Goal: Transaction & Acquisition: Purchase product/service

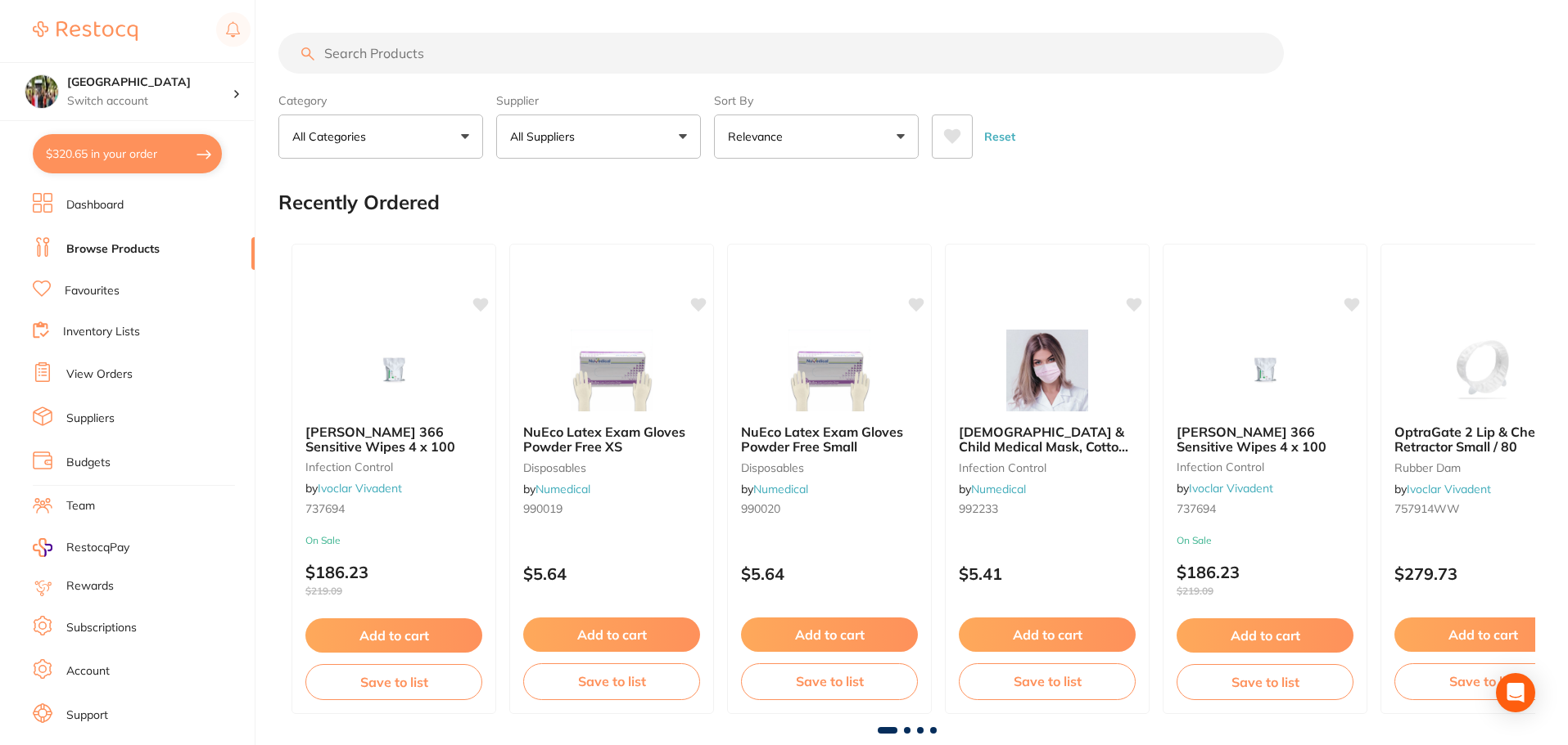
click at [400, 57] on input "search" at bounding box center [781, 52] width 1005 height 40
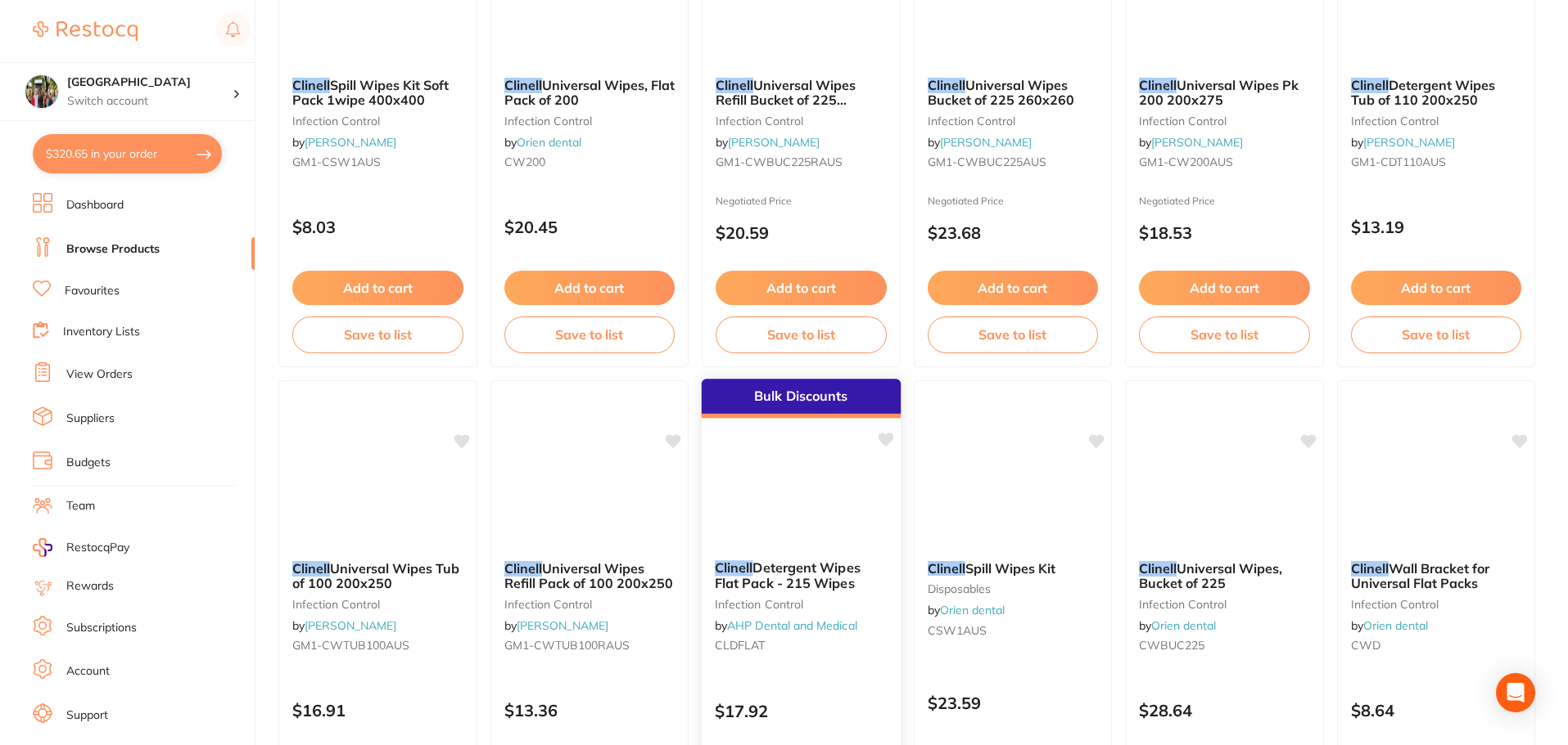
scroll to position [654, 0]
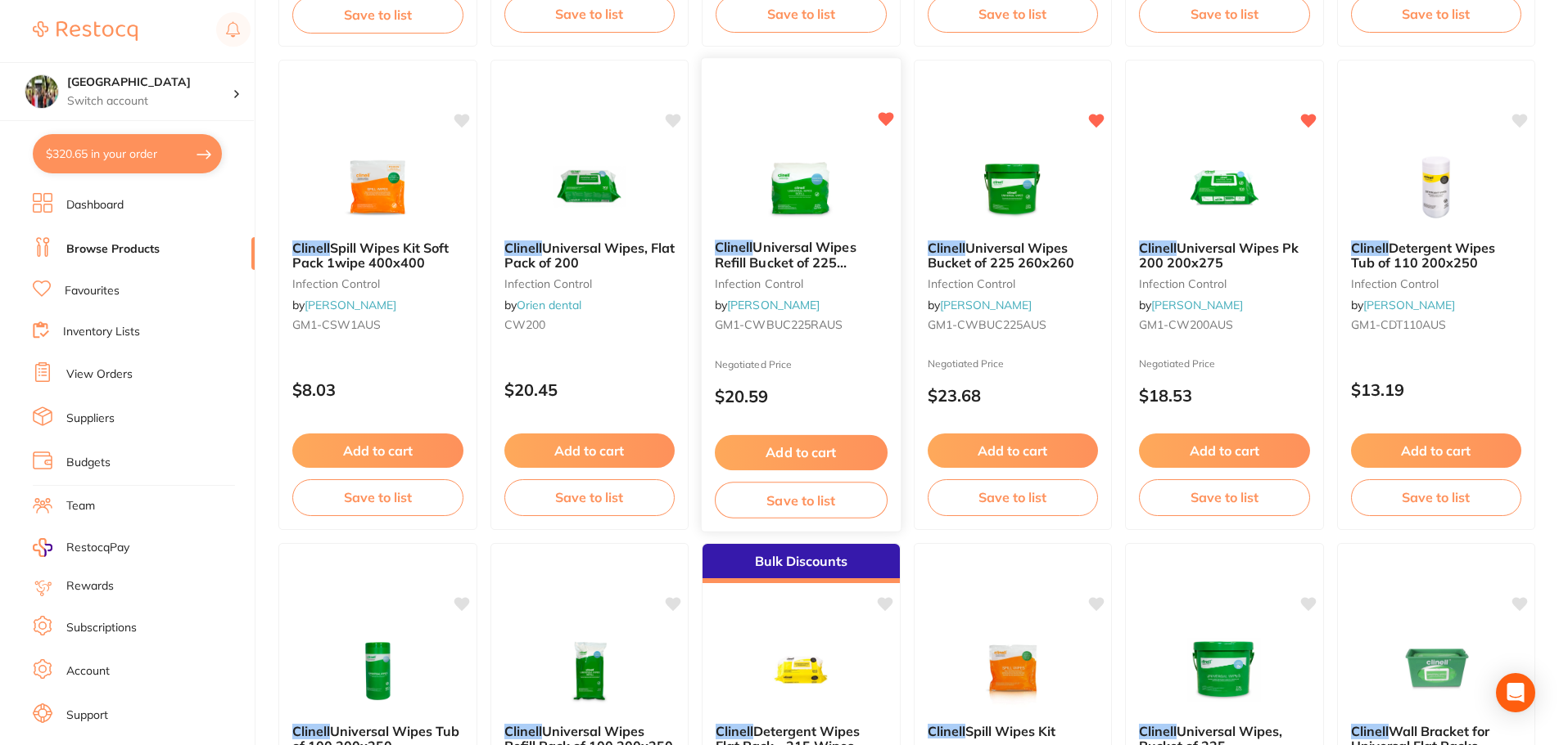
type input "CLINELL"
click at [807, 447] on button "Add to cart" at bounding box center [801, 453] width 173 height 36
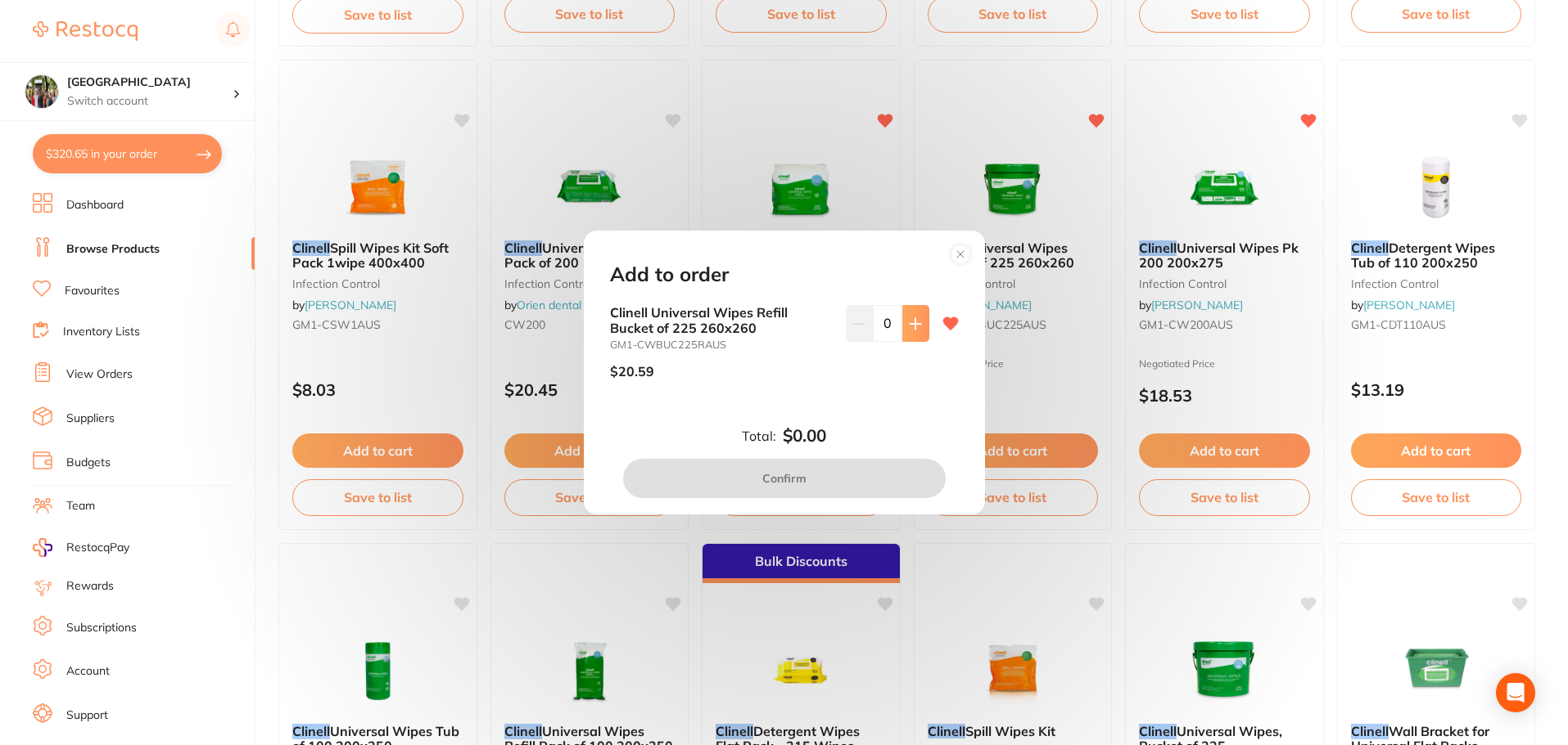
click at [918, 329] on button at bounding box center [915, 323] width 27 height 36
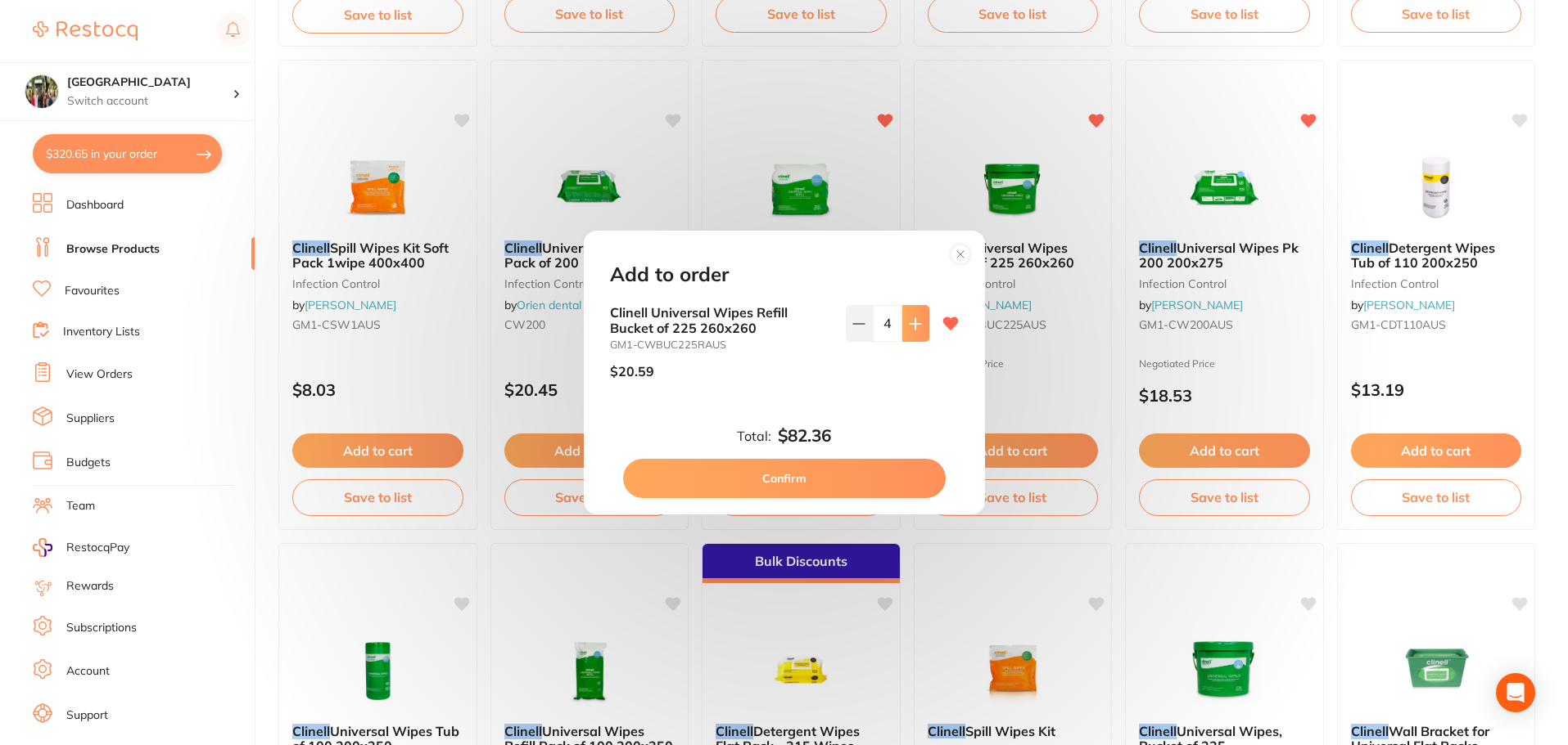
type input "5"
click at [797, 483] on button "Confirm" at bounding box center [784, 479] width 323 height 39
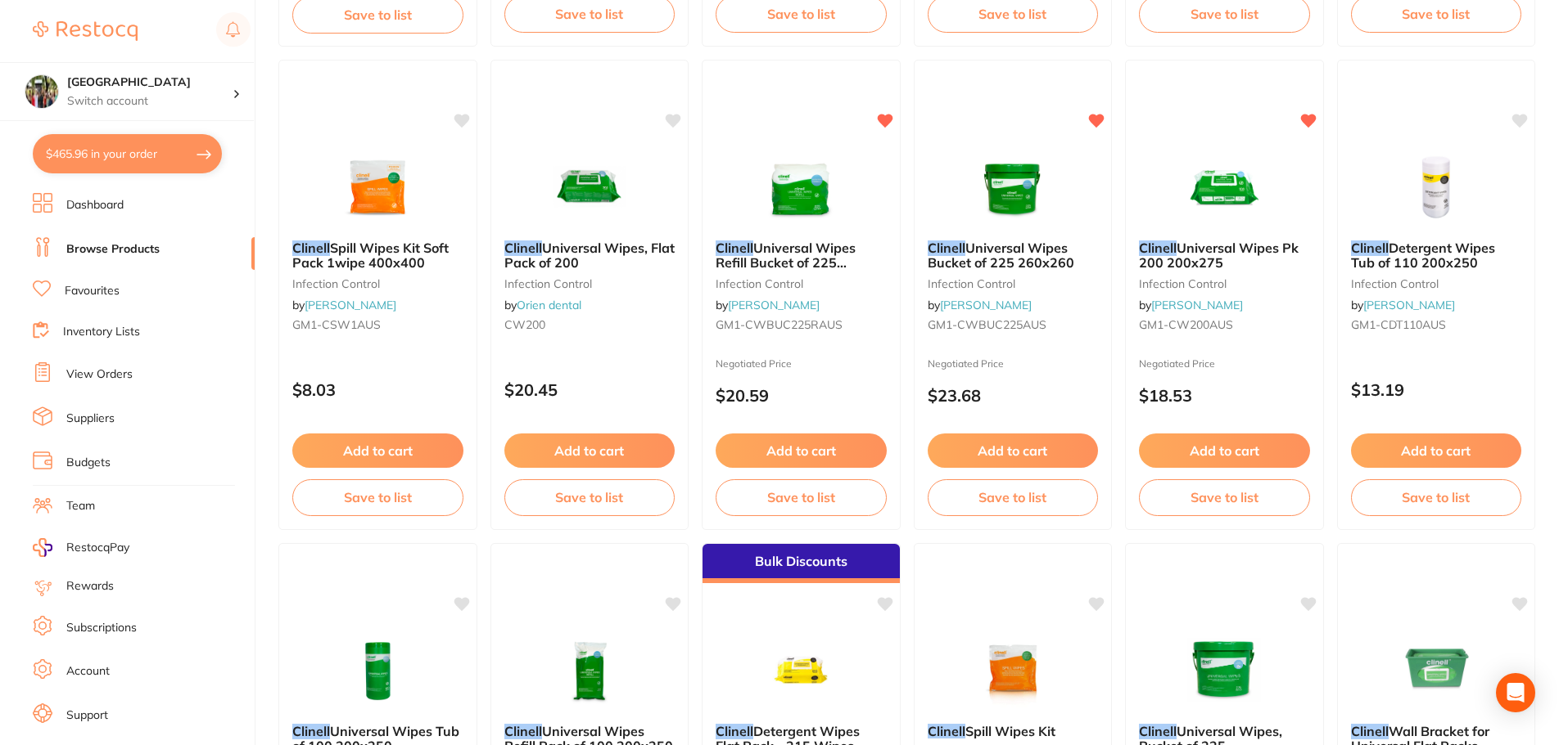
click at [141, 152] on button "$465.96 in your order" at bounding box center [127, 154] width 190 height 39
checkbox input "true"
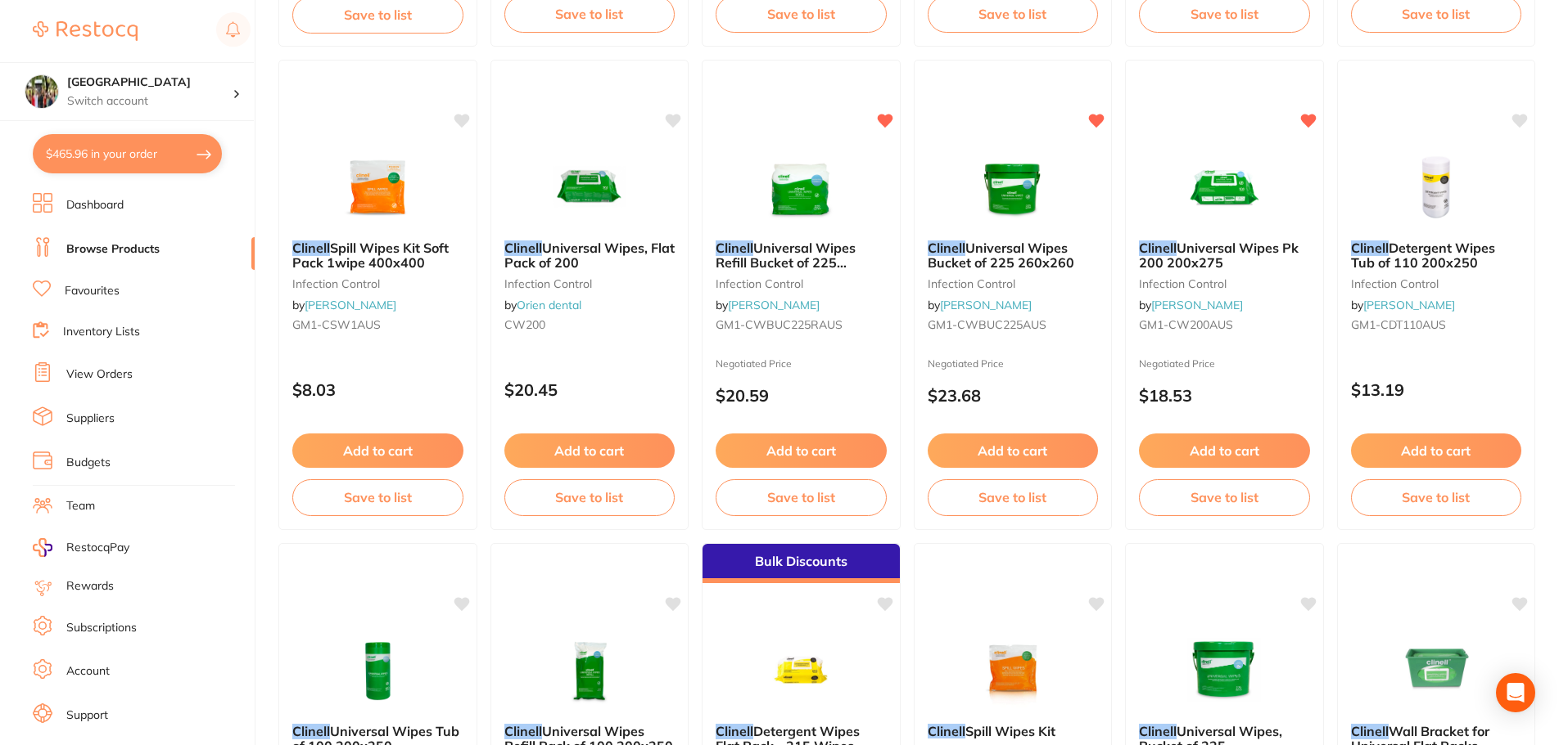
checkbox input "true"
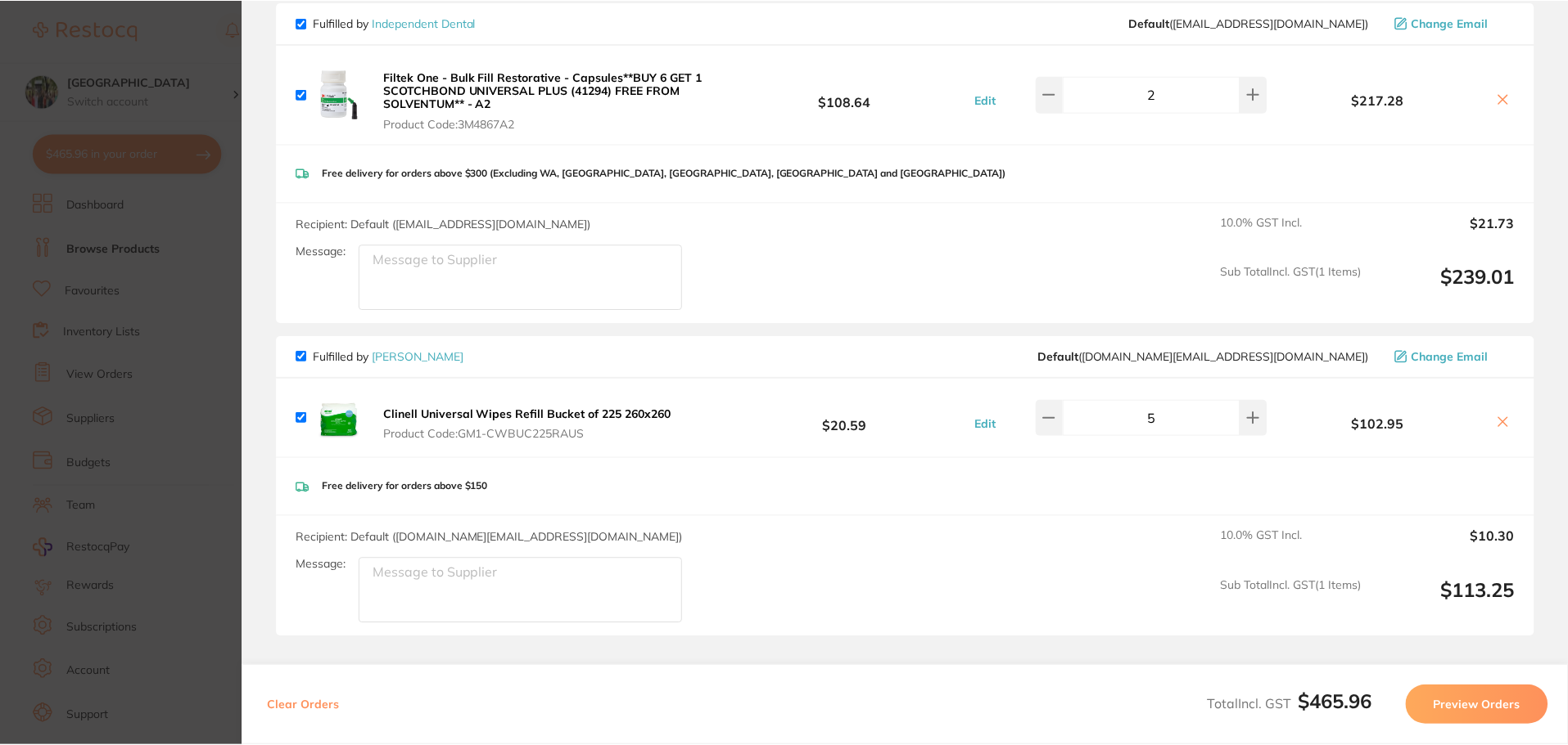
scroll to position [626, 0]
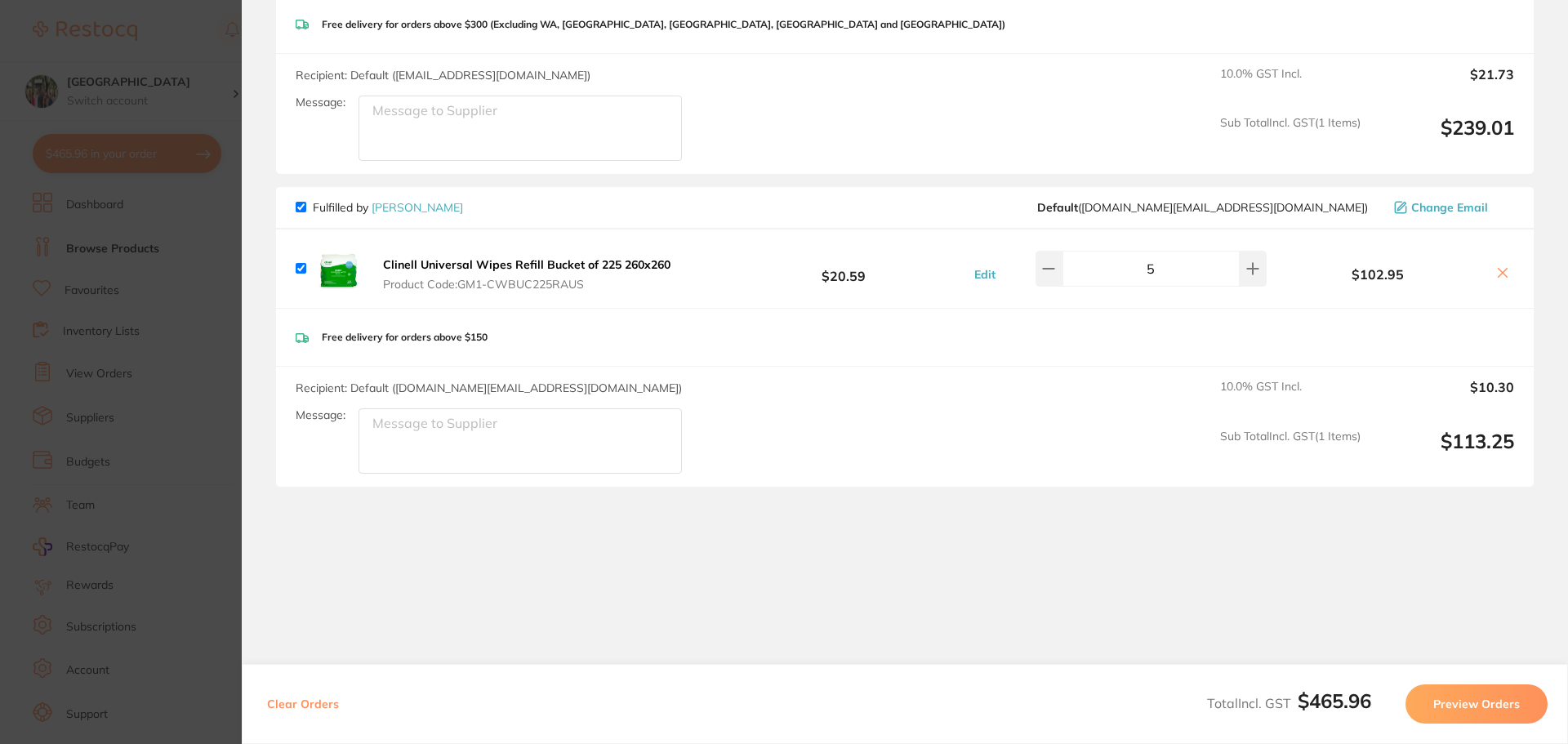
click at [459, 212] on link "[PERSON_NAME]" at bounding box center [417, 207] width 92 height 15
